Goal: Task Accomplishment & Management: Manage account settings

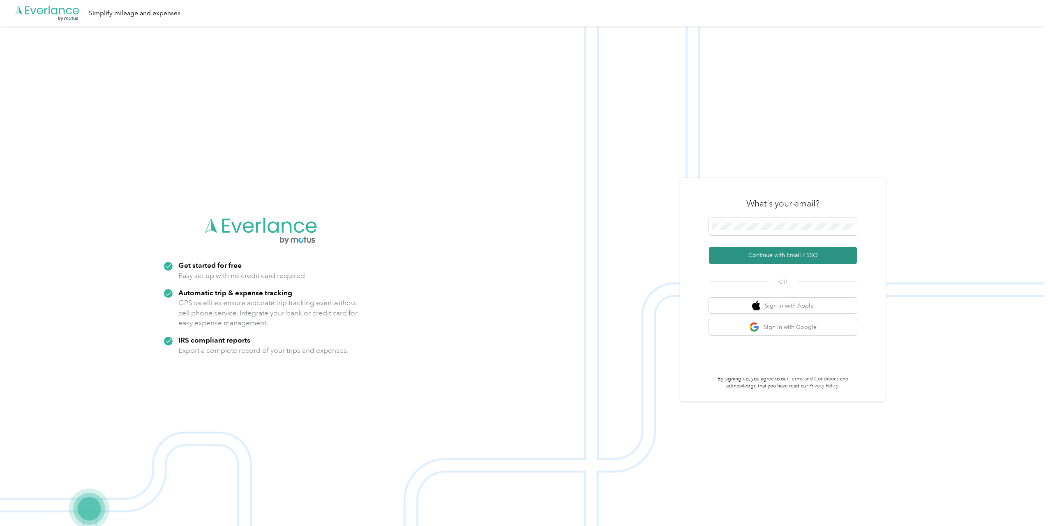
click at [792, 249] on button "Continue with Email / SSO" at bounding box center [783, 255] width 148 height 17
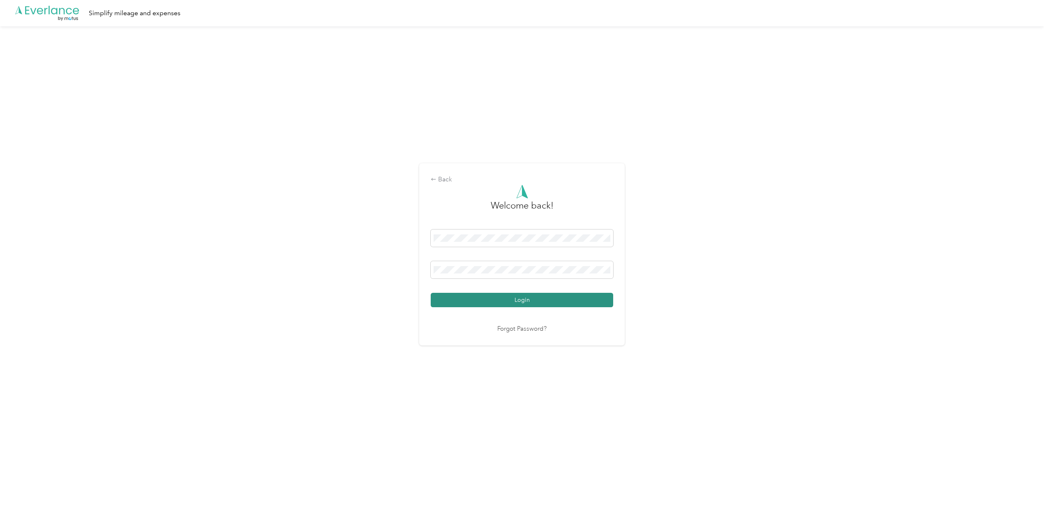
click at [502, 297] on button "Login" at bounding box center [522, 300] width 182 height 14
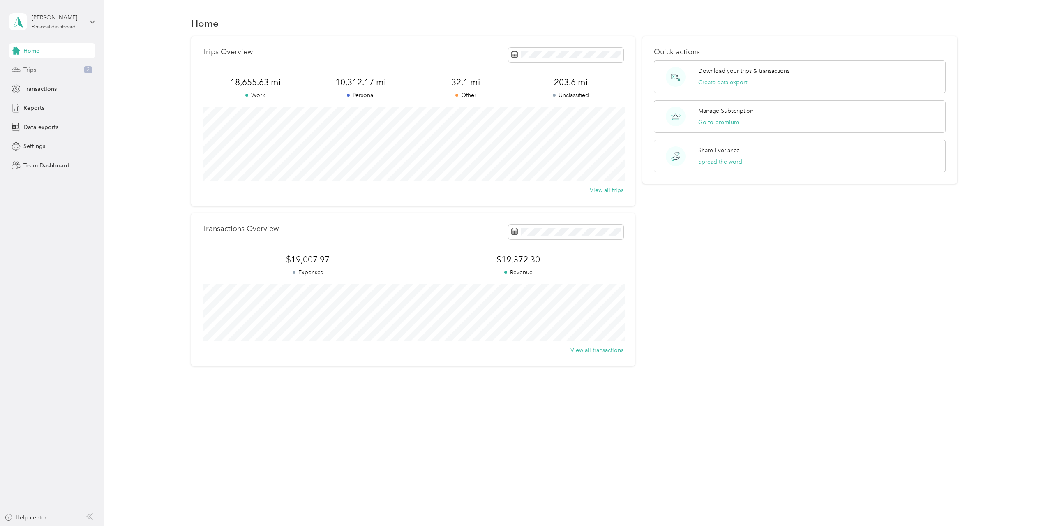
click at [29, 72] on span "Trips" at bounding box center [29, 69] width 13 height 9
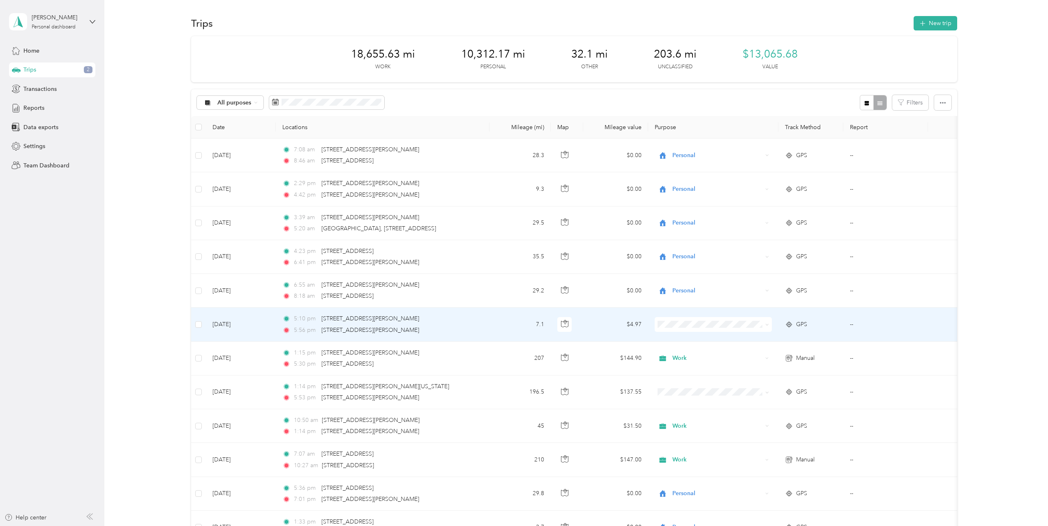
click at [763, 325] on span at bounding box center [765, 324] width 7 height 9
click at [766, 326] on icon at bounding box center [767, 325] width 4 height 4
click at [707, 355] on span "Personal" at bounding box center [720, 354] width 91 height 9
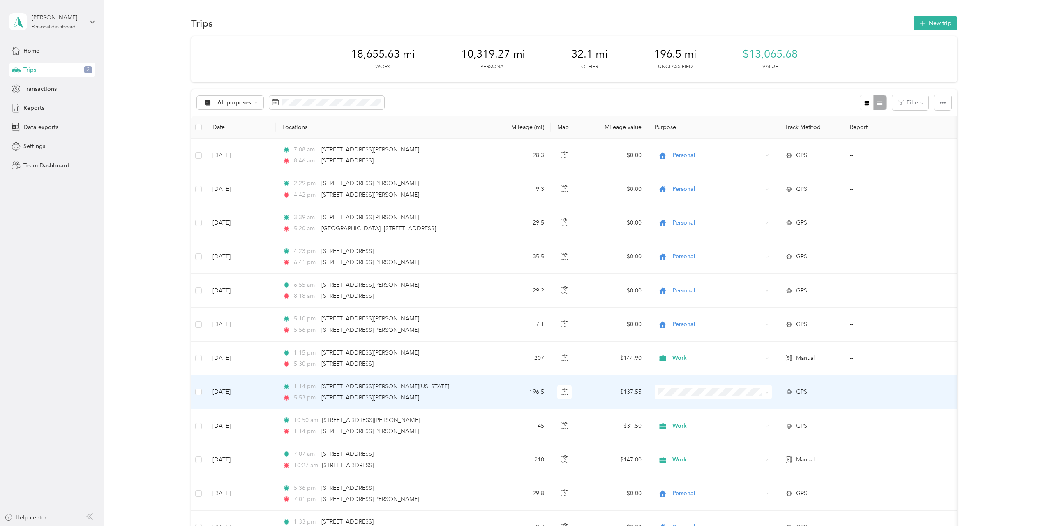
click at [768, 393] on icon at bounding box center [767, 392] width 4 height 4
click at [768, 393] on icon at bounding box center [766, 392] width 2 height 2
click at [594, 394] on td "$137.55" at bounding box center [615, 392] width 65 height 34
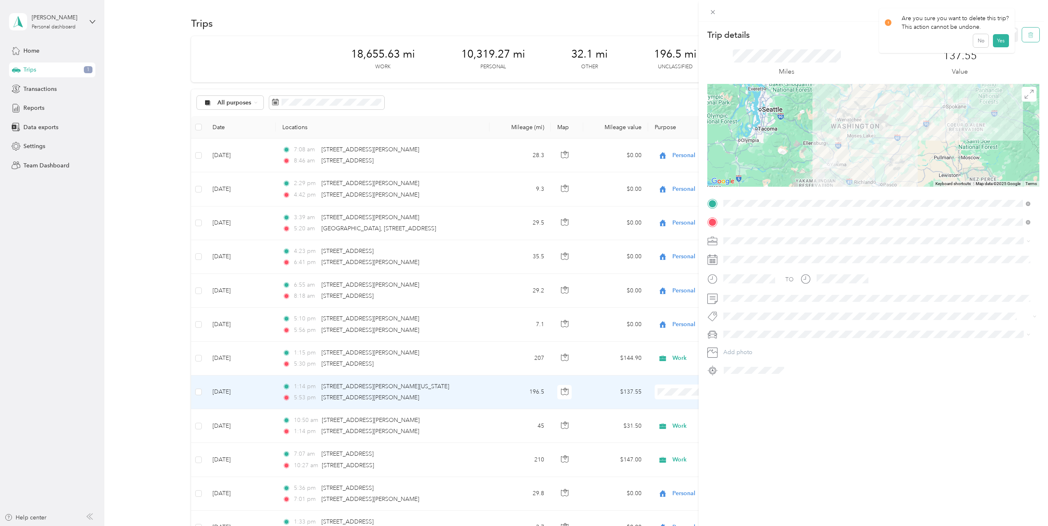
click at [1027, 30] on button "button" at bounding box center [1030, 35] width 17 height 14
click at [997, 45] on button "Yes" at bounding box center [1000, 44] width 16 height 13
